Goal: Book appointment/travel/reservation

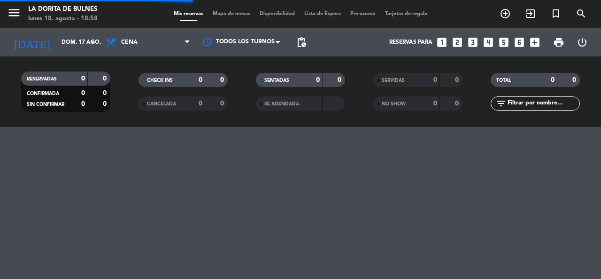
click at [474, 41] on icon "looks_3" at bounding box center [473, 42] width 12 height 12
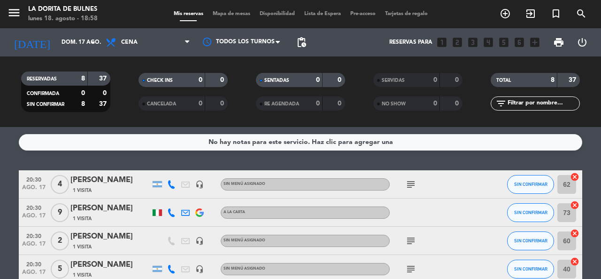
click at [473, 43] on icon "looks_3" at bounding box center [473, 42] width 12 height 12
click at [86, 45] on input "dom. 17 ago." at bounding box center [94, 42] width 75 height 16
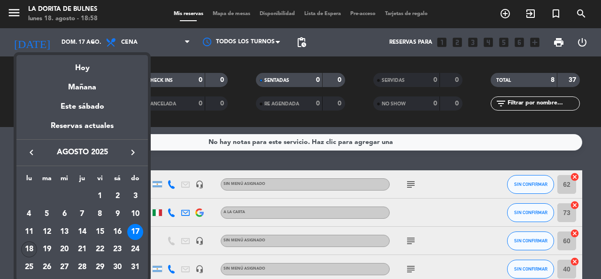
click at [29, 249] on div "18" at bounding box center [29, 249] width 16 height 16
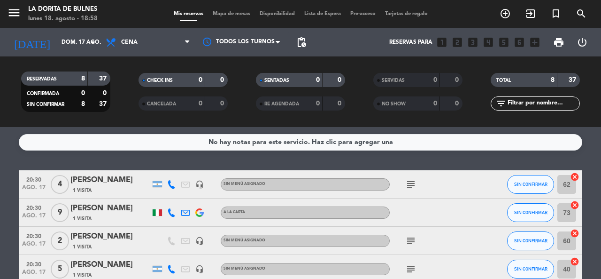
type input "lun. 18 ago."
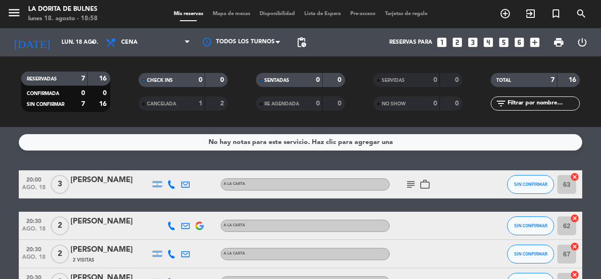
click at [475, 43] on icon "looks_3" at bounding box center [473, 42] width 12 height 12
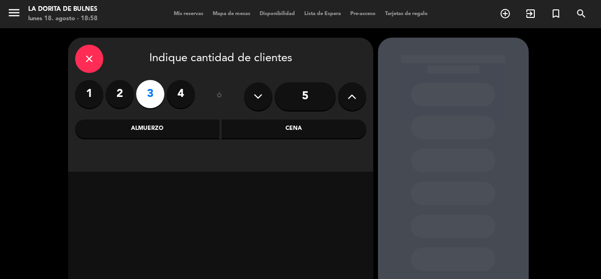
click at [333, 136] on div "Cena" at bounding box center [294, 128] width 145 height 19
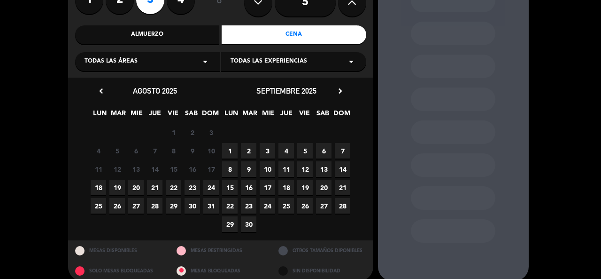
click at [96, 185] on span "18" at bounding box center [99, 187] width 16 height 16
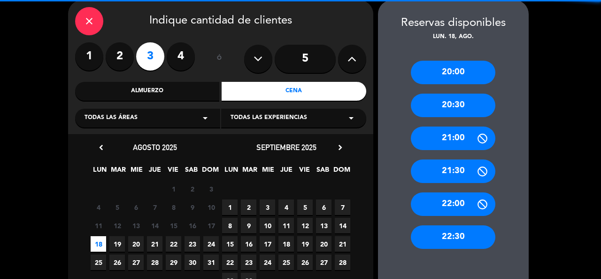
click at [442, 104] on div "20:30" at bounding box center [453, 104] width 85 height 23
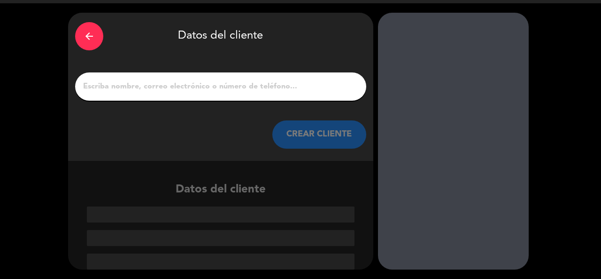
scroll to position [25, 0]
click at [228, 88] on input "1" at bounding box center [220, 86] width 277 height 13
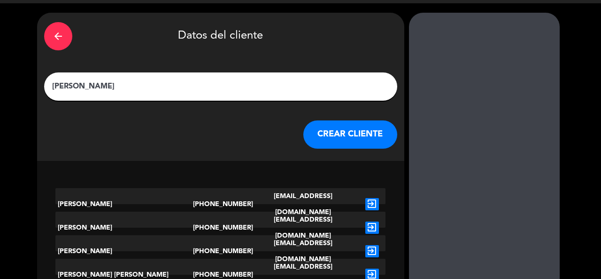
type input "[PERSON_NAME]"
click at [327, 136] on button "CREAR CLIENTE" at bounding box center [350, 134] width 94 height 28
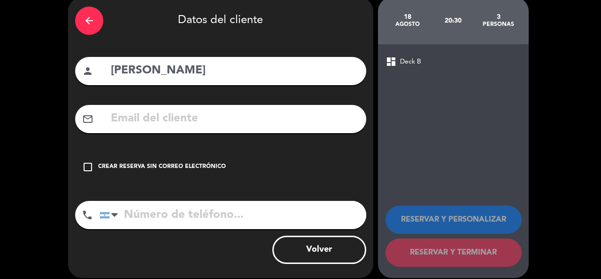
scroll to position [49, 0]
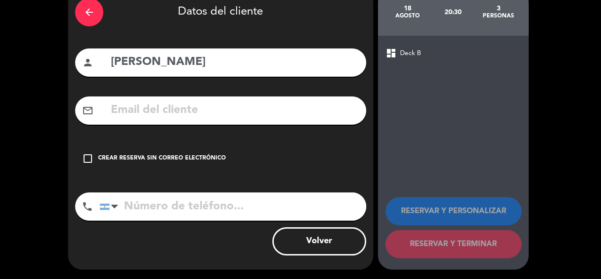
click at [89, 157] on icon "check_box_outline_blank" at bounding box center [87, 158] width 11 height 11
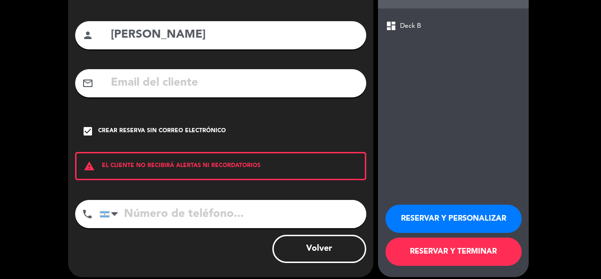
scroll to position [84, 0]
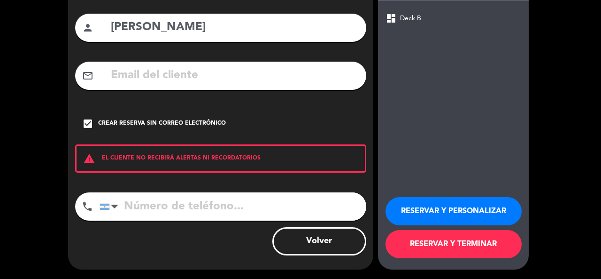
click at [482, 206] on button "RESERVAR Y PERSONALIZAR" at bounding box center [454, 211] width 136 height 28
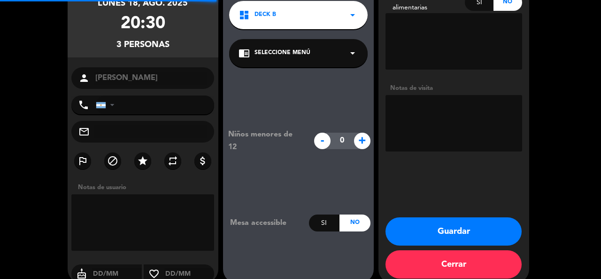
scroll to position [38, 0]
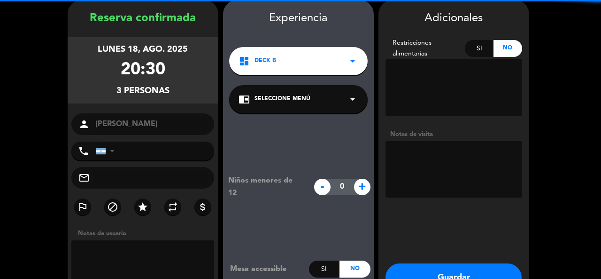
click at [438, 165] on textarea at bounding box center [454, 169] width 137 height 56
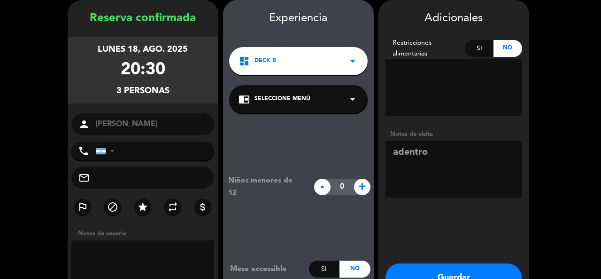
type textarea "adentro"
click at [460, 272] on button "Guardar" at bounding box center [454, 277] width 136 height 28
